Goal: Check status: Check status

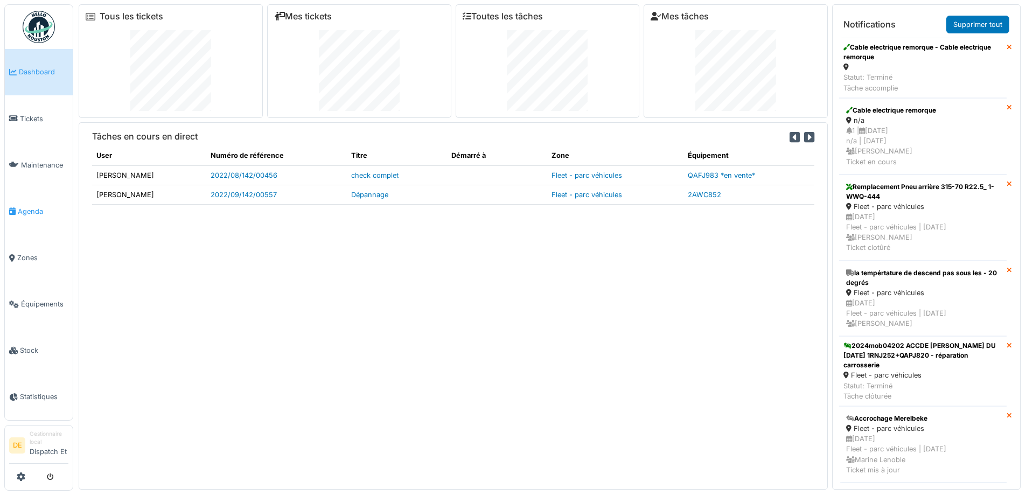
click at [42, 211] on span "Agenda" at bounding box center [43, 211] width 51 height 10
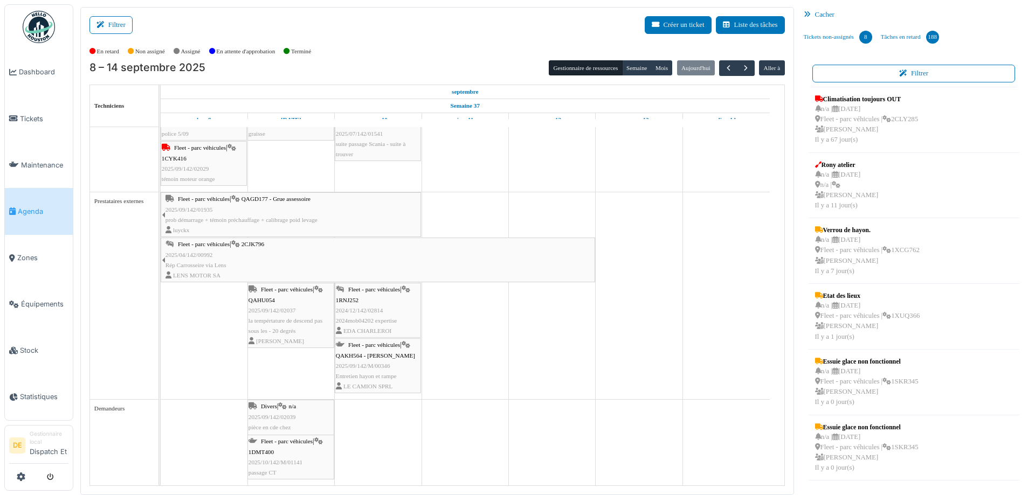
scroll to position [2, 0]
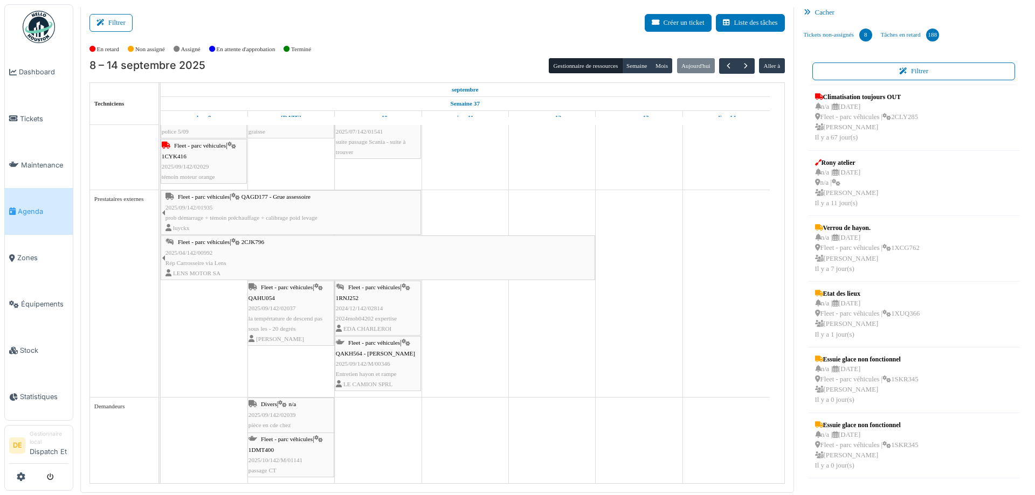
click at [368, 371] on span "Entretien hayon et rampe" at bounding box center [366, 374] width 61 height 6
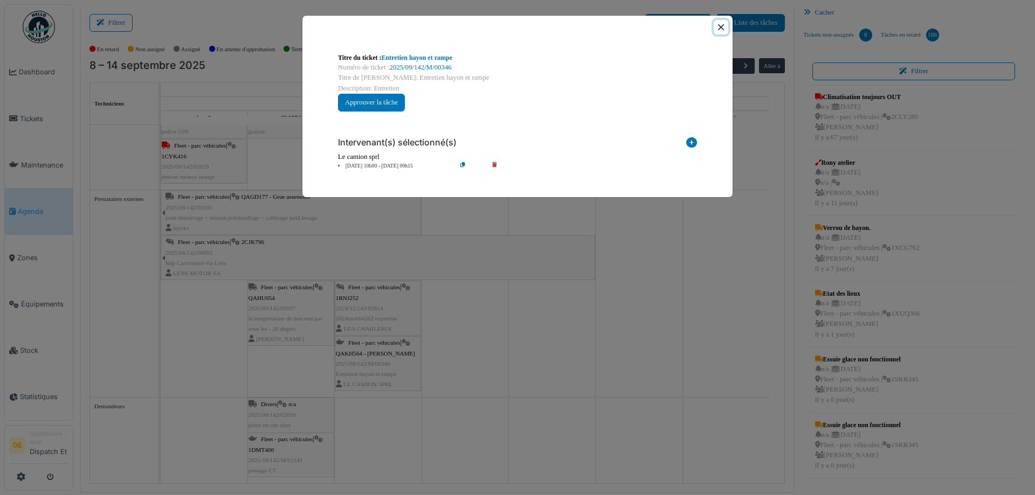
click at [720, 29] on button "Close" at bounding box center [720, 27] width 15 height 15
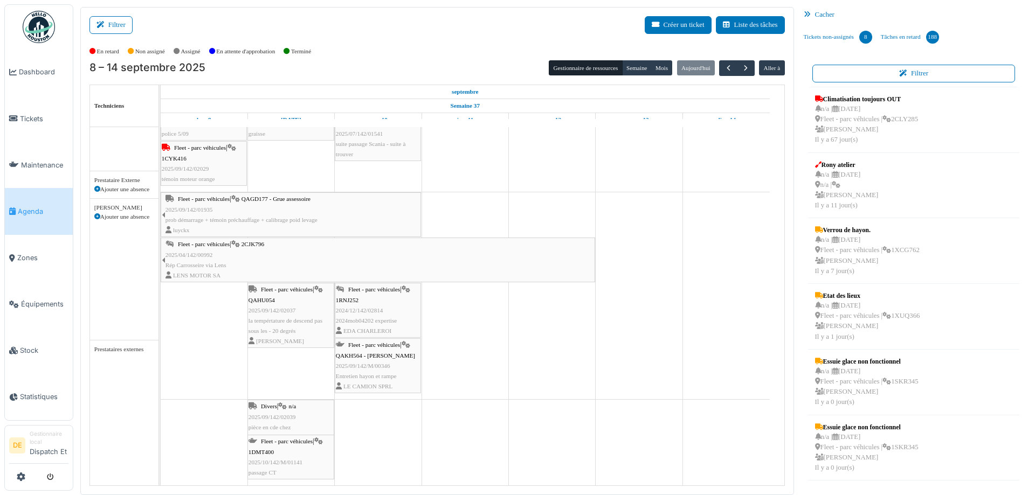
scroll to position [795, 0]
click at [383, 307] on div "Fleet - parc véhicules | 1RNJ252 2024/12/142/02814 2024mob04202 expertise EDA C…" at bounding box center [378, 310] width 84 height 52
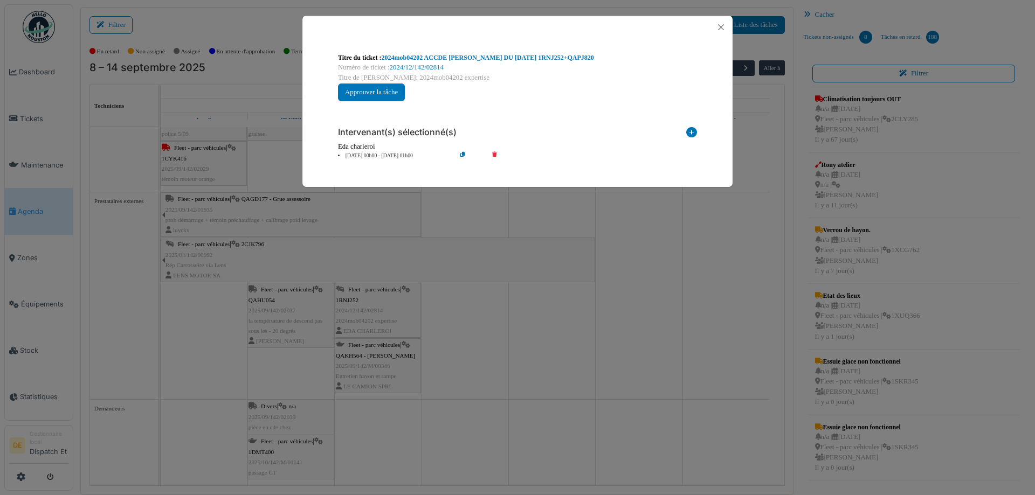
click at [376, 366] on div "**********" at bounding box center [517, 247] width 1035 height 495
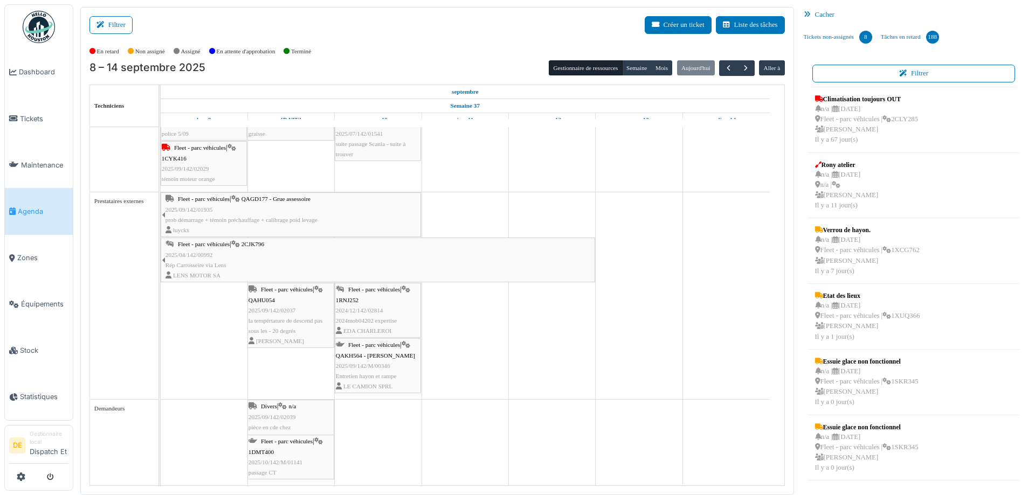
click at [372, 320] on span "2024mob04202 expertise" at bounding box center [366, 320] width 61 height 6
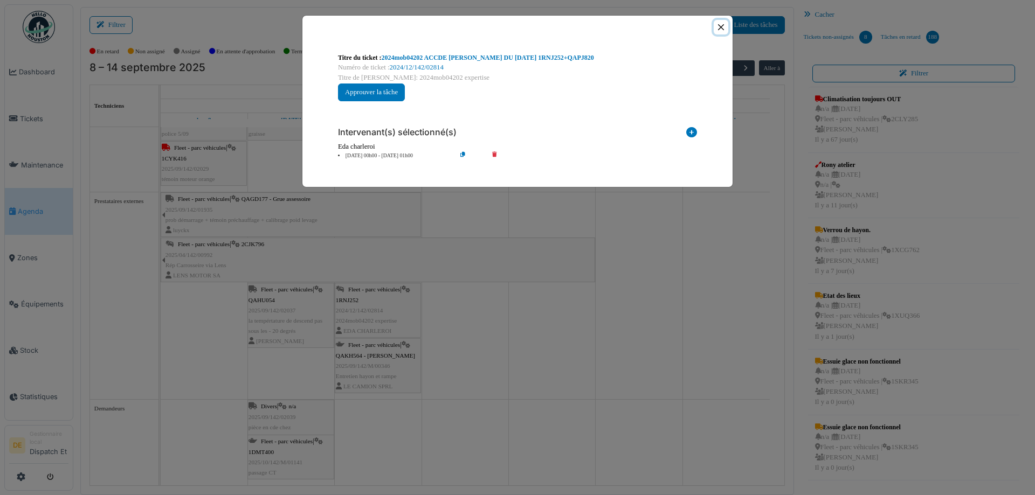
click at [722, 27] on button "Close" at bounding box center [720, 27] width 15 height 15
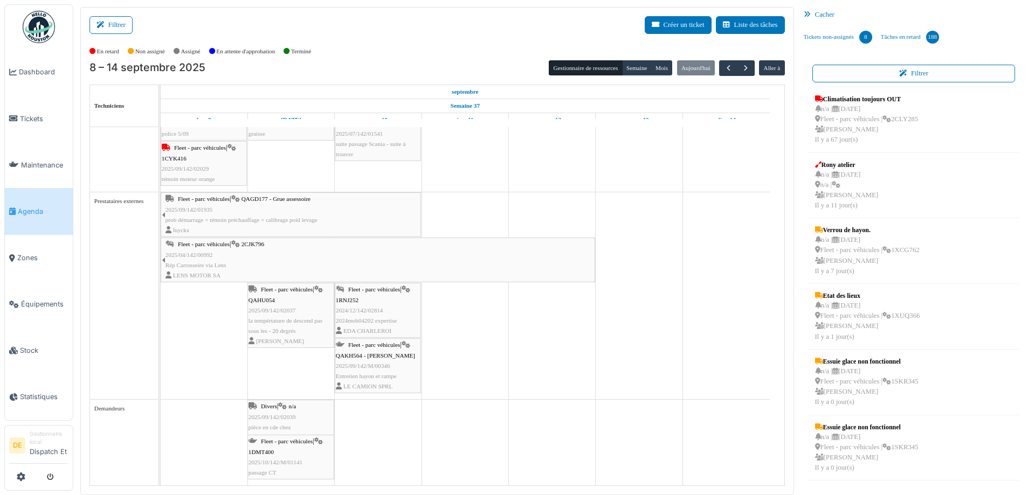
click at [377, 314] on div "Fleet - parc véhicules | 1RNJ252 2024/12/142/02814 2024mob04202 expertise EDA C…" at bounding box center [378, 310] width 84 height 52
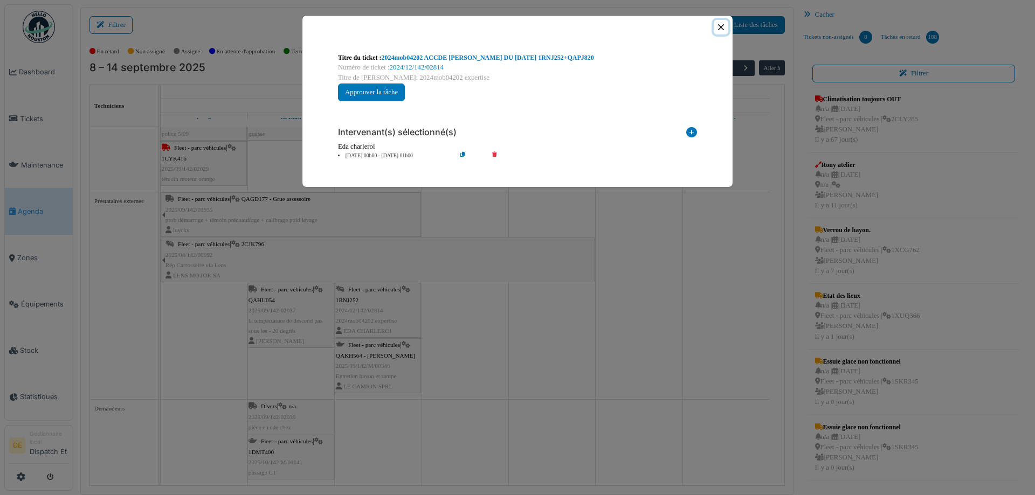
click at [723, 25] on button "Close" at bounding box center [720, 27] width 15 height 15
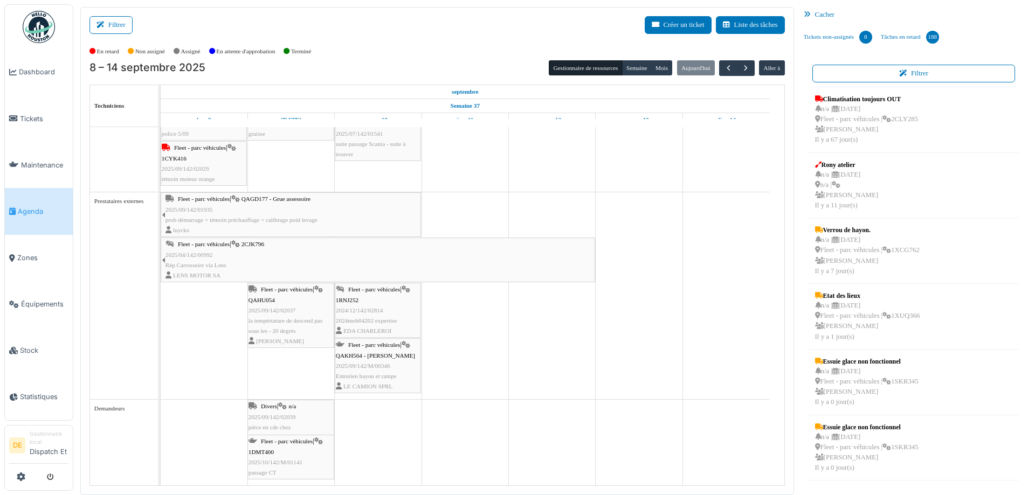
click at [373, 316] on div "Fleet - parc véhicules | 1RNJ252 2024/12/142/02814 2024mob04202 expertise EDA C…" at bounding box center [378, 310] width 84 height 52
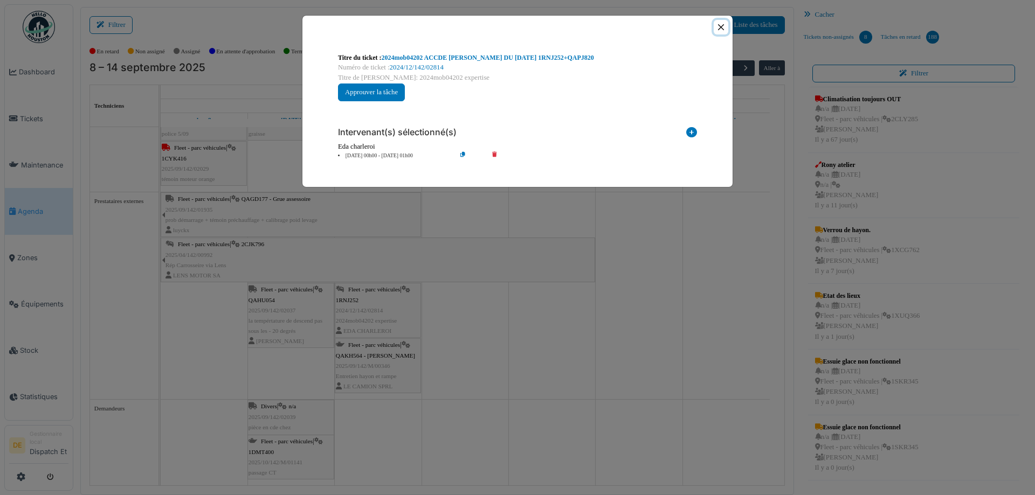
click at [721, 26] on button "Close" at bounding box center [720, 27] width 15 height 15
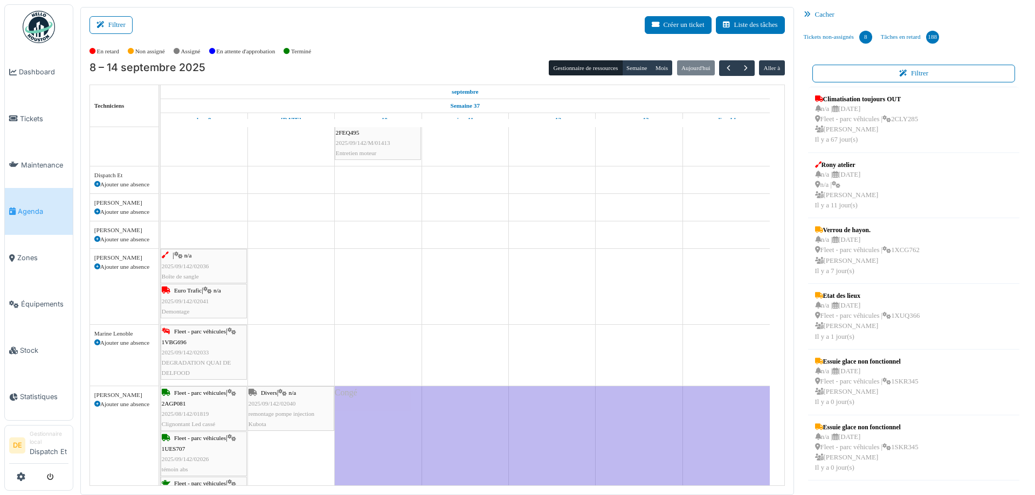
scroll to position [0, 0]
